Goal: Task Accomplishment & Management: Manage account settings

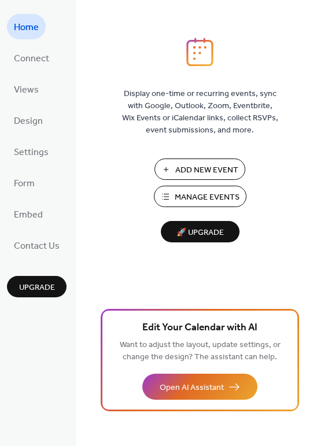
click at [168, 193] on button "Manage Events" at bounding box center [200, 196] width 93 height 21
click at [175, 197] on span "Manage Events" at bounding box center [207, 197] width 65 height 12
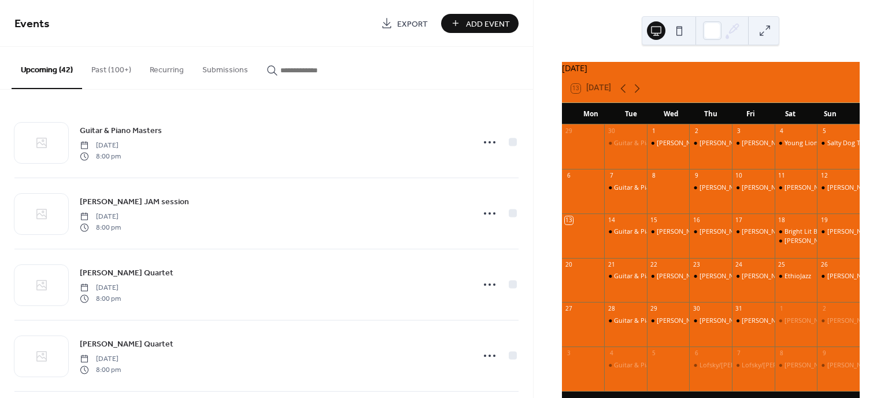
click at [529, 128] on div "Guitar & Piano Masters [DATE] 8:00 pm [PERSON_NAME] JAM session [DATE] 8:00 pm …" at bounding box center [266, 244] width 533 height 308
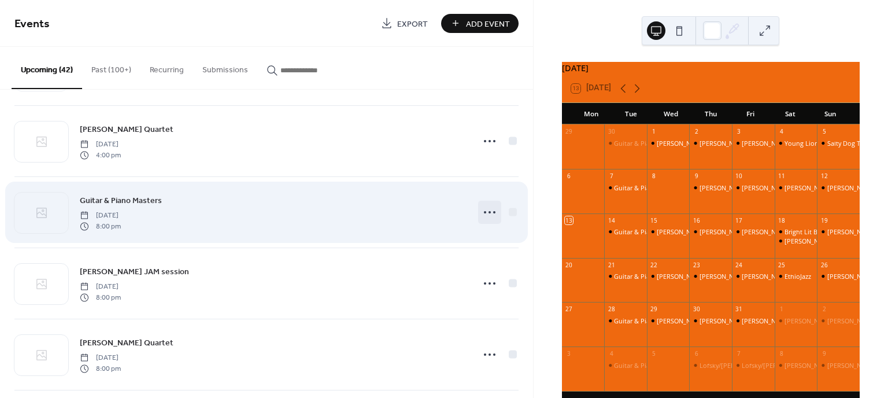
click at [482, 212] on icon at bounding box center [490, 212] width 19 height 19
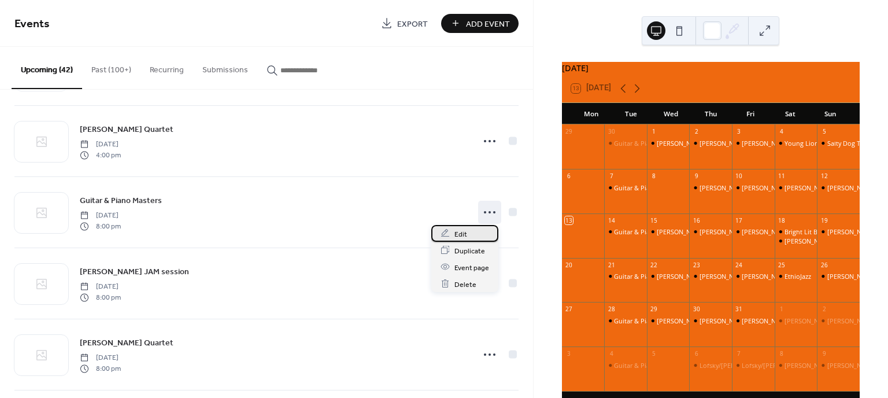
click at [472, 230] on div "Edit" at bounding box center [465, 233] width 67 height 17
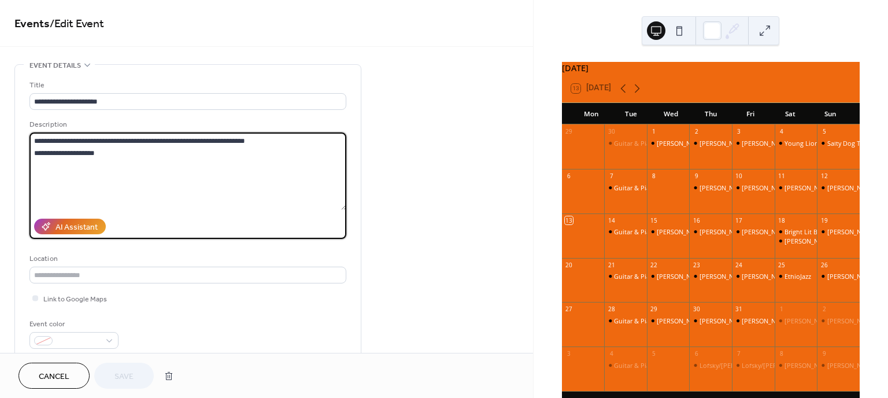
click at [138, 134] on textarea "**********" at bounding box center [187, 171] width 317 height 78
click at [198, 137] on textarea "**********" at bounding box center [187, 171] width 317 height 78
type textarea "**********"
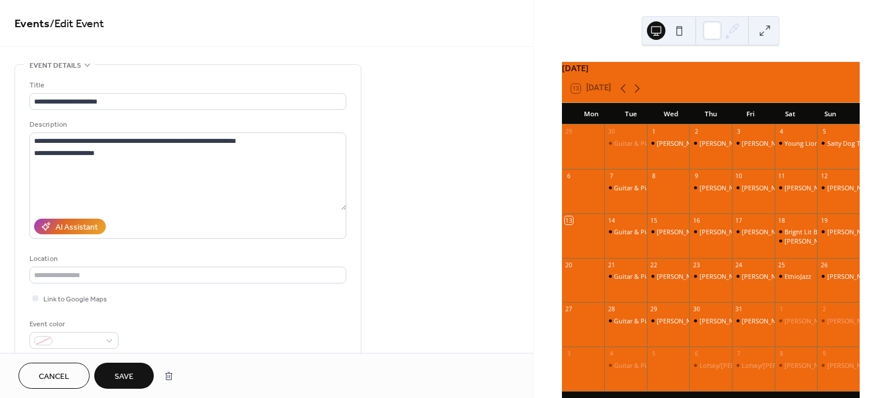
click at [132, 375] on span "Save" at bounding box center [124, 377] width 19 height 12
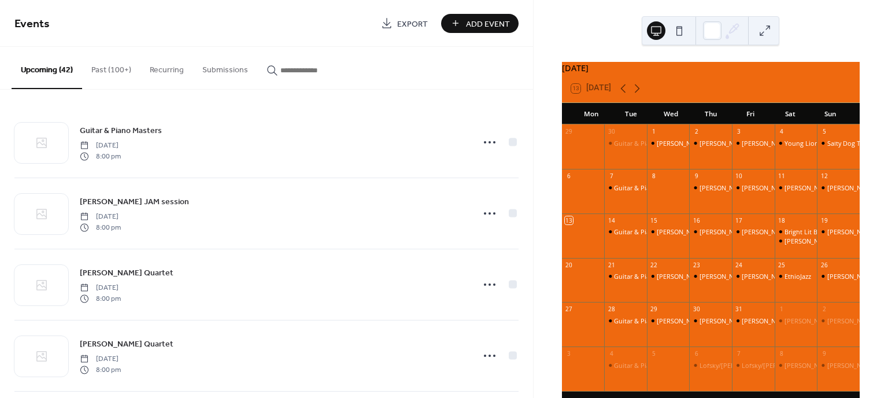
drag, startPoint x: 528, startPoint y: 101, endPoint x: 531, endPoint y: 134, distance: 33.1
click at [531, 134] on div "Guitar & Piano Masters [DATE] 8:00 pm [PERSON_NAME] JAM session [DATE] 8:00 pm …" at bounding box center [266, 244] width 533 height 308
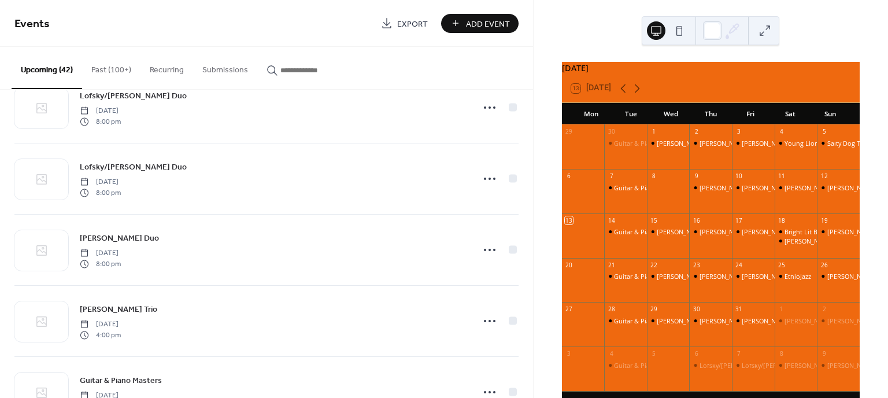
scroll to position [1462, 0]
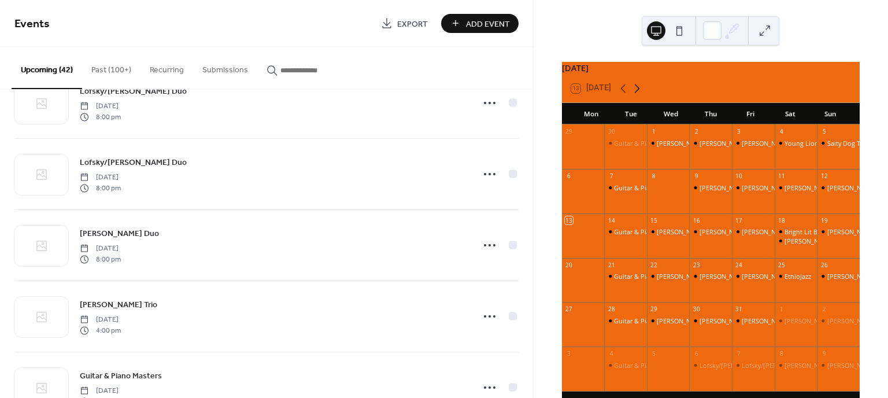
click at [641, 92] on icon at bounding box center [637, 89] width 14 height 14
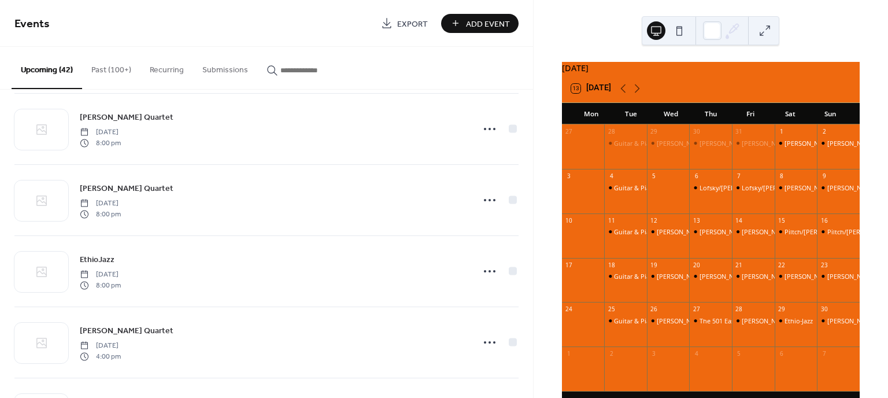
scroll to position [646, 0]
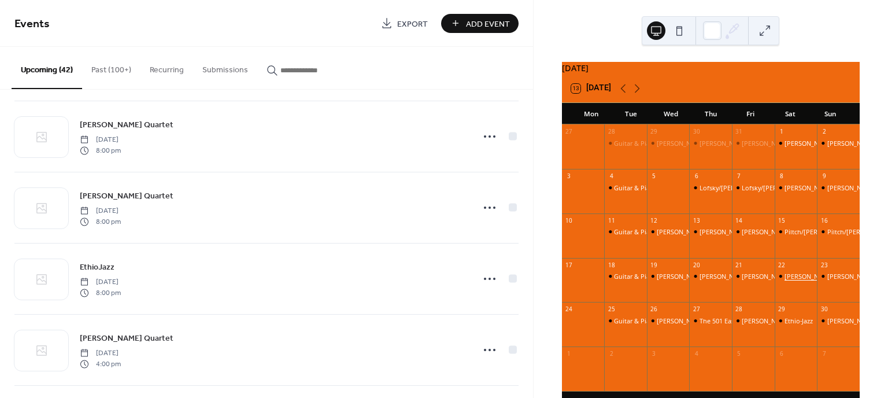
click at [790, 281] on div "[PERSON_NAME] & [PERSON_NAME]" at bounding box center [839, 276] width 108 height 9
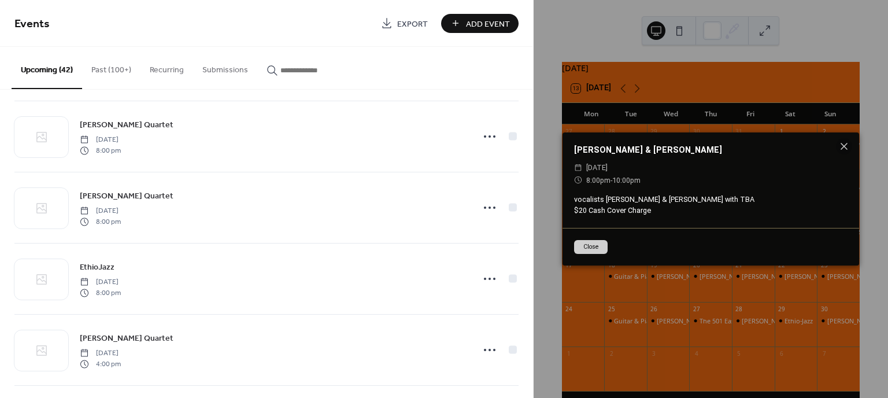
click at [534, 197] on div "[PERSON_NAME] & [PERSON_NAME] ​ [DATE] ​ 8:00pm - 10:00pm vocalists [PERSON_NAM…" at bounding box center [711, 199] width 355 height 398
click at [593, 248] on button "Close" at bounding box center [591, 247] width 34 height 14
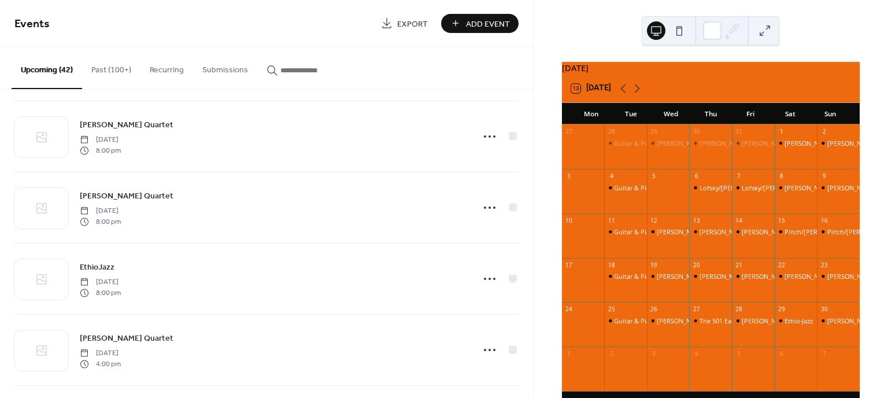
click at [534, 189] on div "[DATE] 13 [DATE] Mon Tue Wed Thu Fri Sat Sun 27 28 Guitar & Piano Masters 29 [P…" at bounding box center [711, 199] width 355 height 398
drag, startPoint x: 529, startPoint y: 190, endPoint x: 533, endPoint y: 209, distance: 20.0
click at [532, 209] on div "Guitar & Piano Masters [DATE] 8:00 pm [PERSON_NAME] JAM session [DATE] 8:00 pm …" at bounding box center [266, 244] width 533 height 308
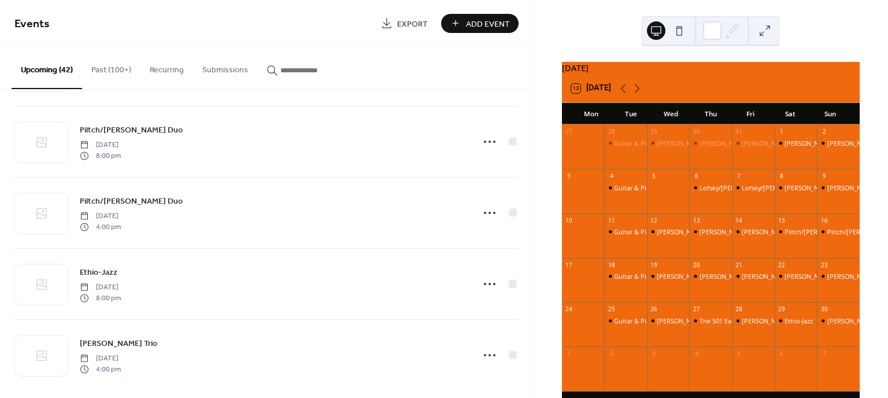
scroll to position [2000, 0]
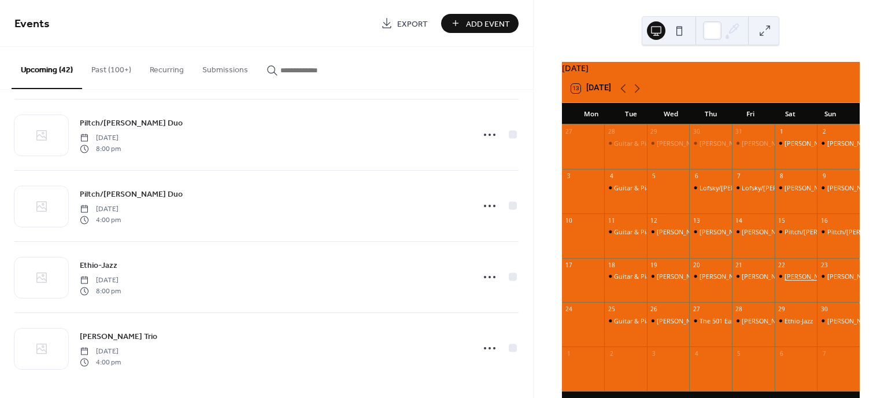
click at [787, 281] on div "[PERSON_NAME] & [PERSON_NAME]" at bounding box center [839, 276] width 108 height 9
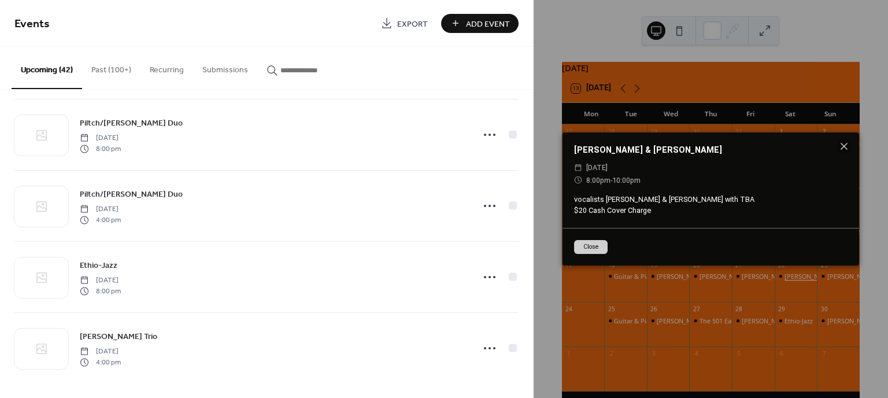
click at [787, 285] on div "[PERSON_NAME] & [PERSON_NAME] ​ [DATE] ​ 8:00pm - 10:00pm vocalists [PERSON_NAM…" at bounding box center [711, 199] width 355 height 398
click at [847, 143] on icon at bounding box center [844, 146] width 7 height 7
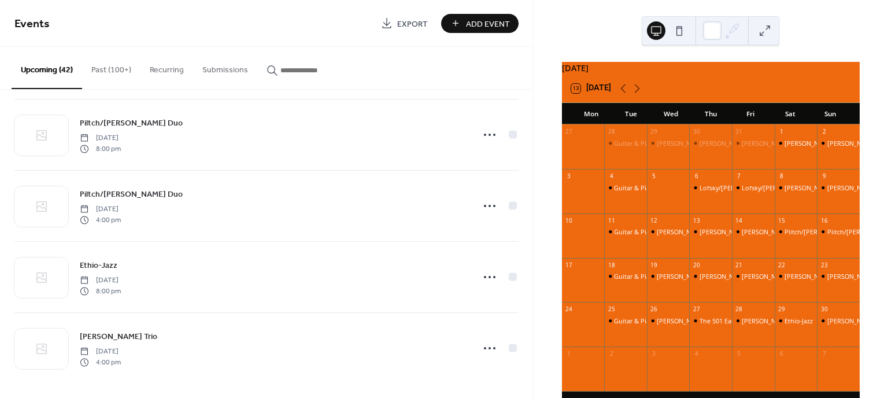
click at [529, 363] on div "Guitar & Piano Masters [DATE] 8:00 pm [PERSON_NAME] JAM session [DATE] 8:00 pm …" at bounding box center [266, 244] width 533 height 308
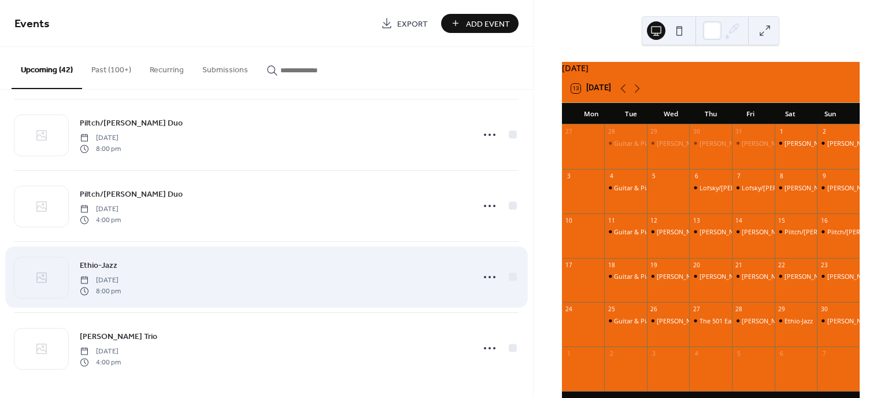
click at [475, 242] on div "Ethio-Jazz [DATE] 8:00 pm" at bounding box center [266, 277] width 504 height 71
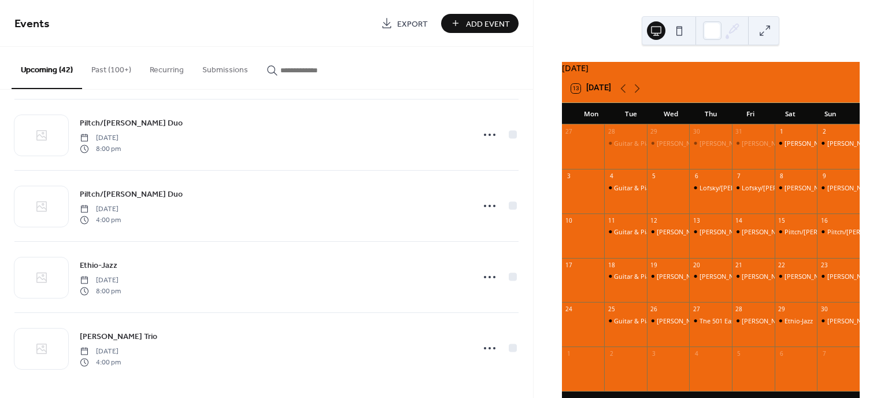
click at [53, 67] on button "Upcoming (42)" at bounding box center [47, 68] width 71 height 42
click at [784, 290] on div "[PERSON_NAME] & [PERSON_NAME]" at bounding box center [796, 285] width 43 height 27
click at [785, 281] on div "[PERSON_NAME] & [PERSON_NAME]" at bounding box center [839, 276] width 108 height 9
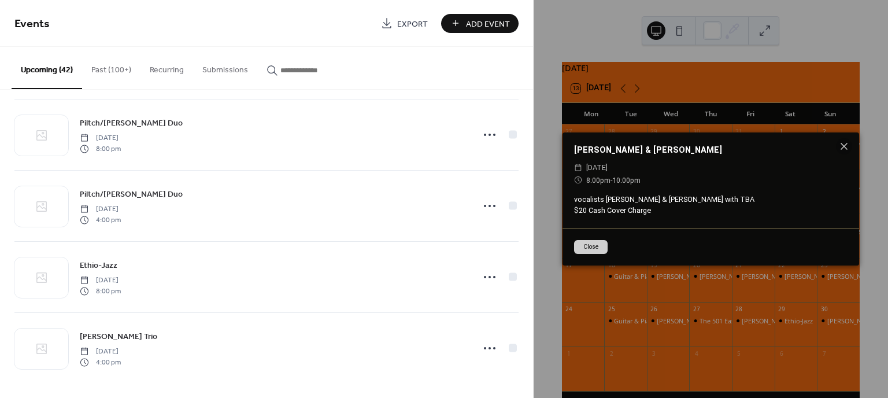
click at [639, 149] on div "[PERSON_NAME] & [PERSON_NAME]" at bounding box center [711, 150] width 297 height 13
click at [652, 292] on div "[PERSON_NAME] & [PERSON_NAME] ​ [DATE] ​ 8:00pm - 10:00pm vocalists [PERSON_NAM…" at bounding box center [711, 199] width 355 height 398
click at [571, 46] on div "[PERSON_NAME] & [PERSON_NAME] ​ [DATE] ​ 8:00pm - 10:00pm vocalists [PERSON_NAM…" at bounding box center [711, 199] width 355 height 398
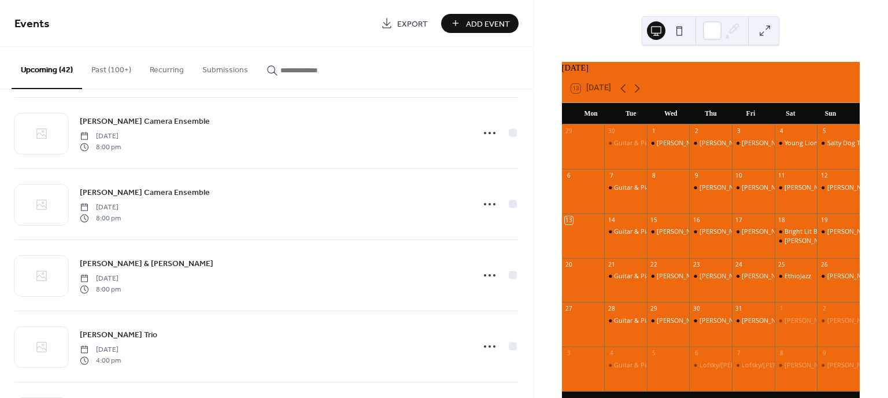
scroll to position [2296, 0]
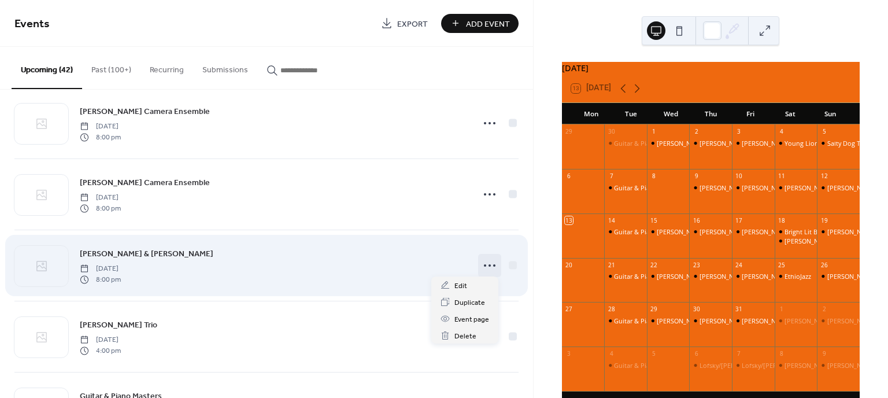
click at [484, 264] on circle at bounding box center [485, 265] width 2 height 2
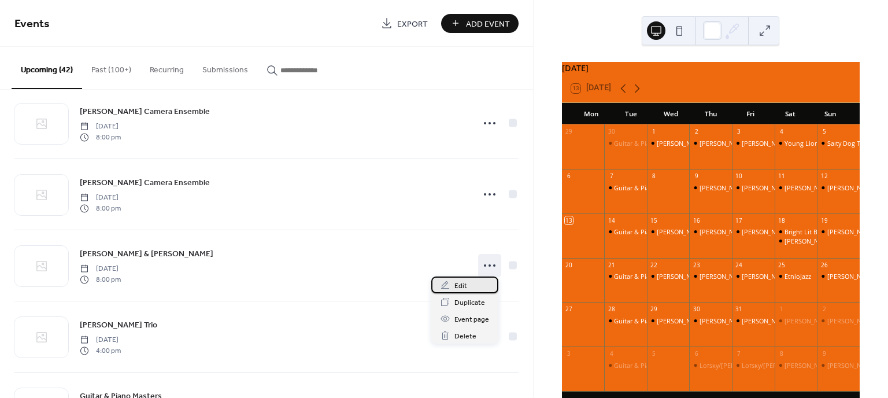
click at [465, 286] on span "Edit" at bounding box center [461, 286] width 13 height 12
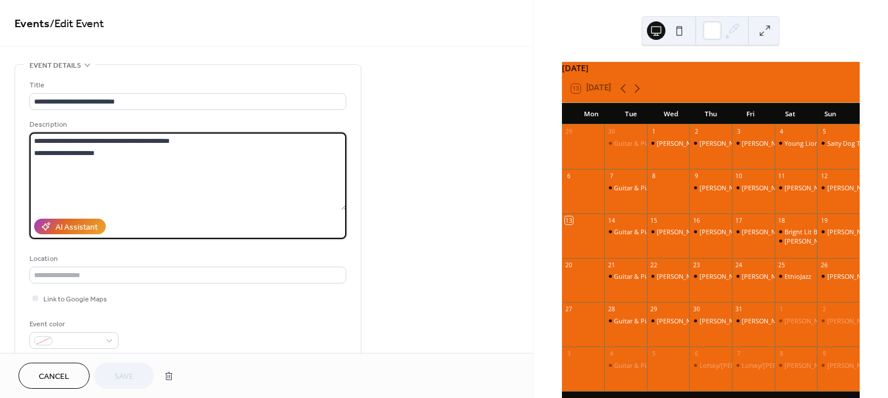
click at [169, 138] on textarea "**********" at bounding box center [187, 171] width 317 height 78
type textarea "**********"
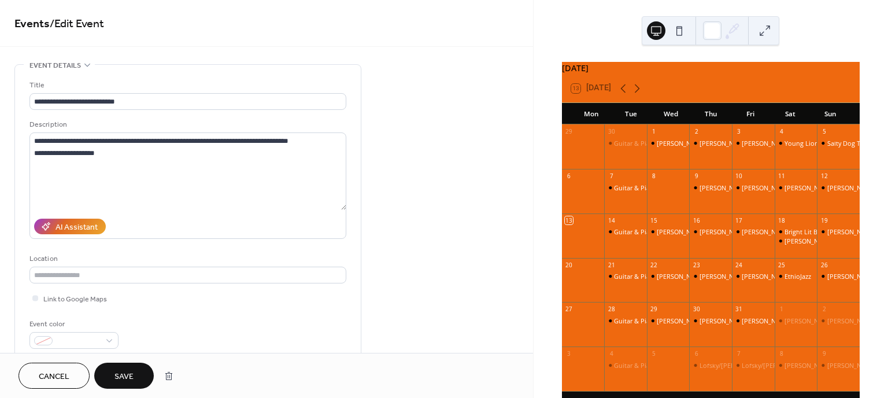
click at [142, 377] on button "Save" at bounding box center [124, 376] width 60 height 26
